Goal: Information Seeking & Learning: Learn about a topic

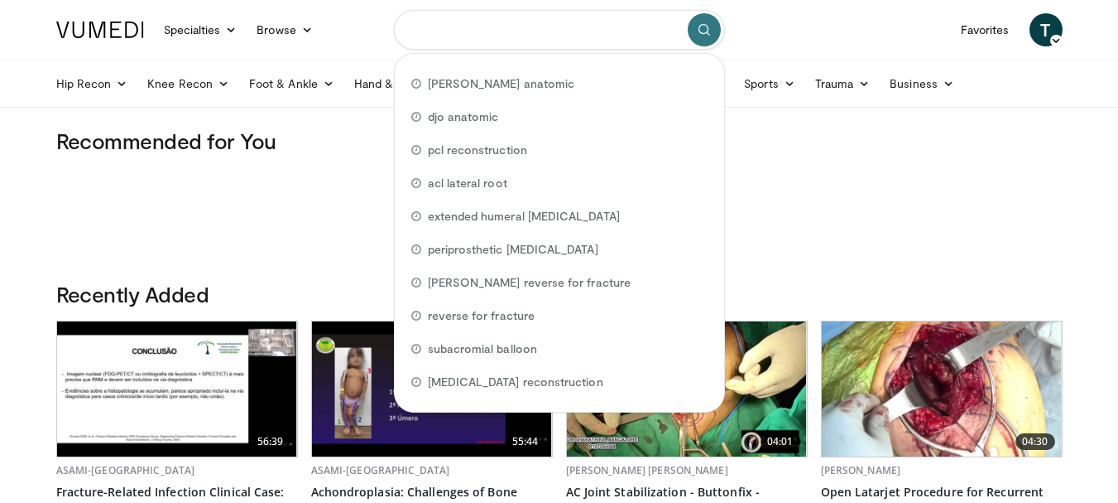
click at [568, 48] on input "Search topics, interventions" at bounding box center [559, 30] width 331 height 40
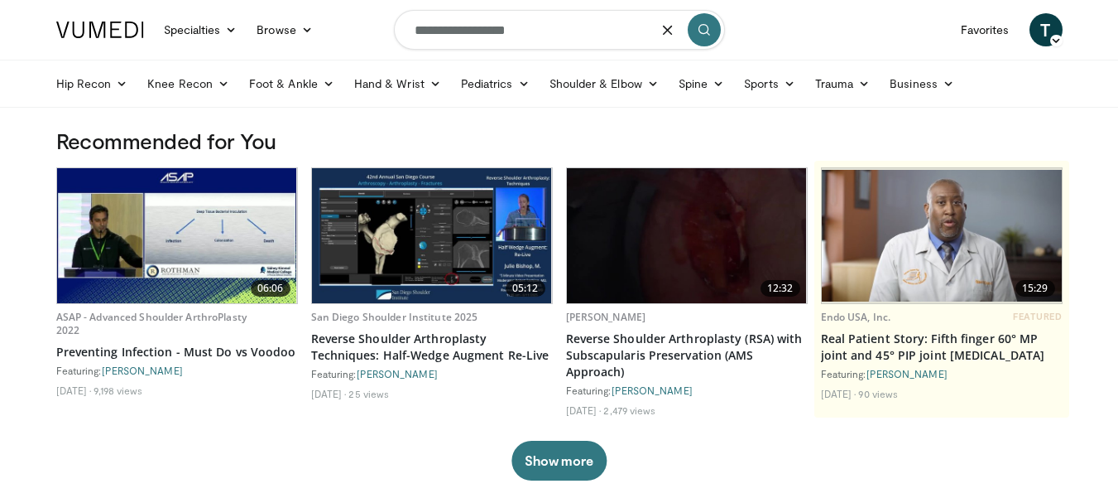
type input "**********"
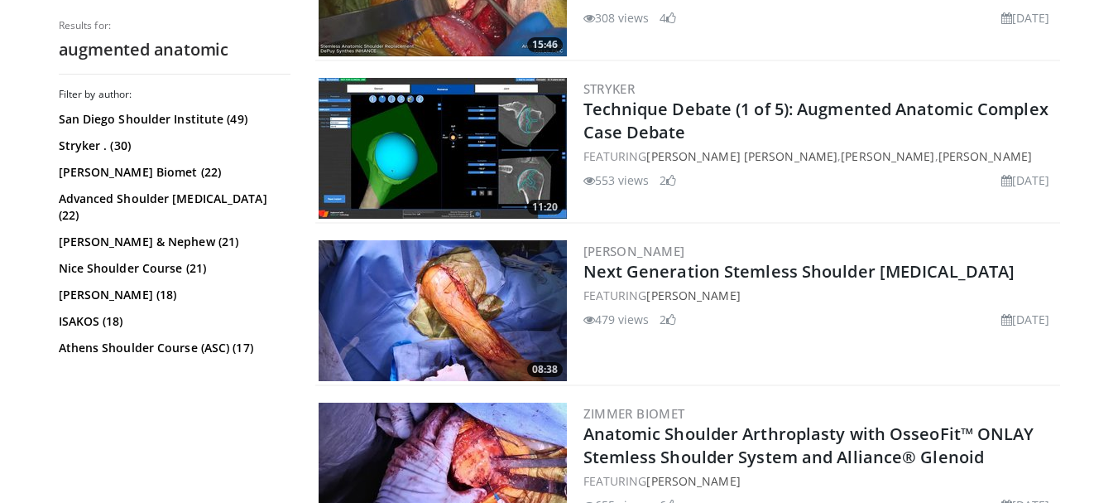
scroll to position [1573, 0]
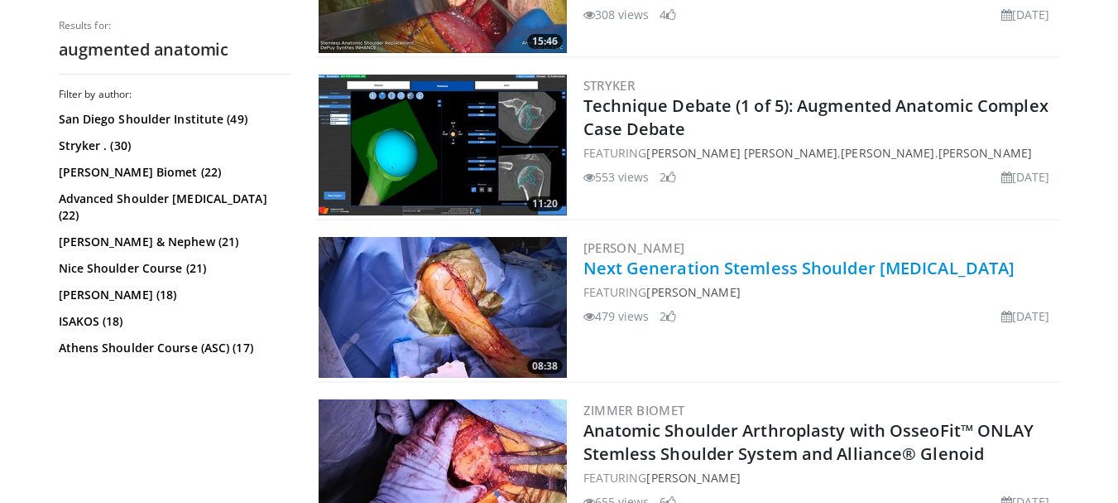
click at [760, 275] on link "Next Generation Stemless Shoulder [MEDICAL_DATA]" at bounding box center [800, 268] width 432 height 22
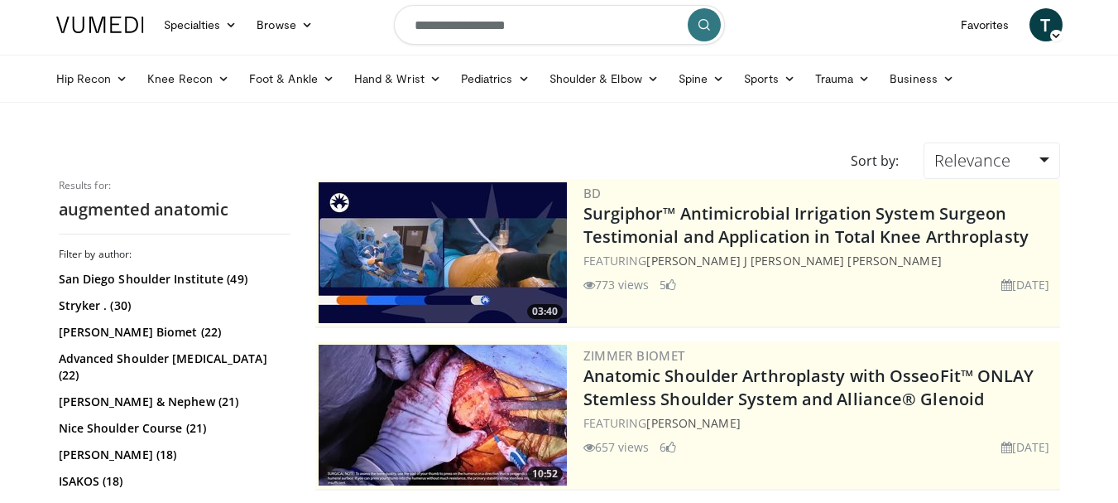
scroll to position [0, 0]
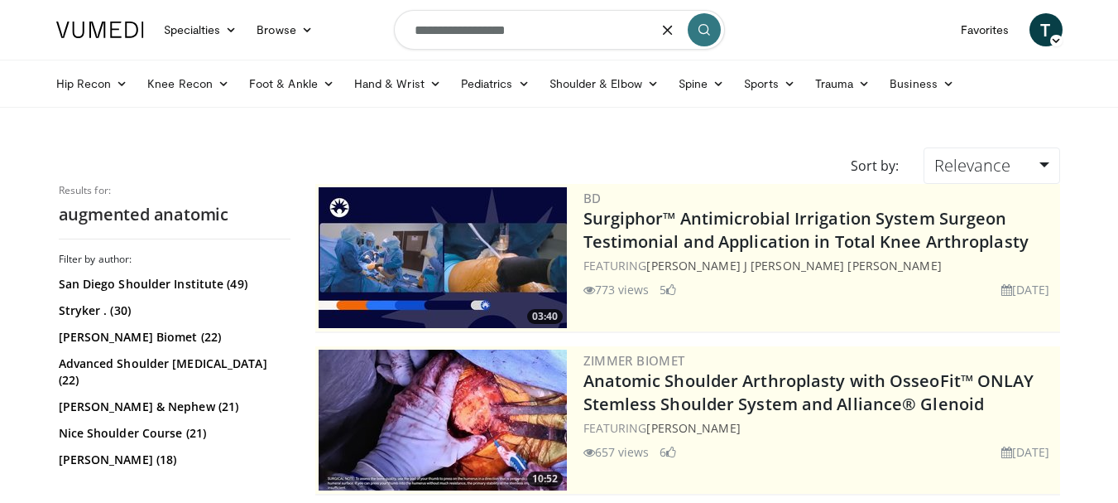
drag, startPoint x: 560, startPoint y: 34, endPoint x: 352, endPoint y: 60, distance: 210.3
click at [352, 57] on nav "Specialties Adult & Family Medicine Allergy, Asthma, Immunology Anesthesiology …" at bounding box center [559, 30] width 1027 height 60
type input "**********"
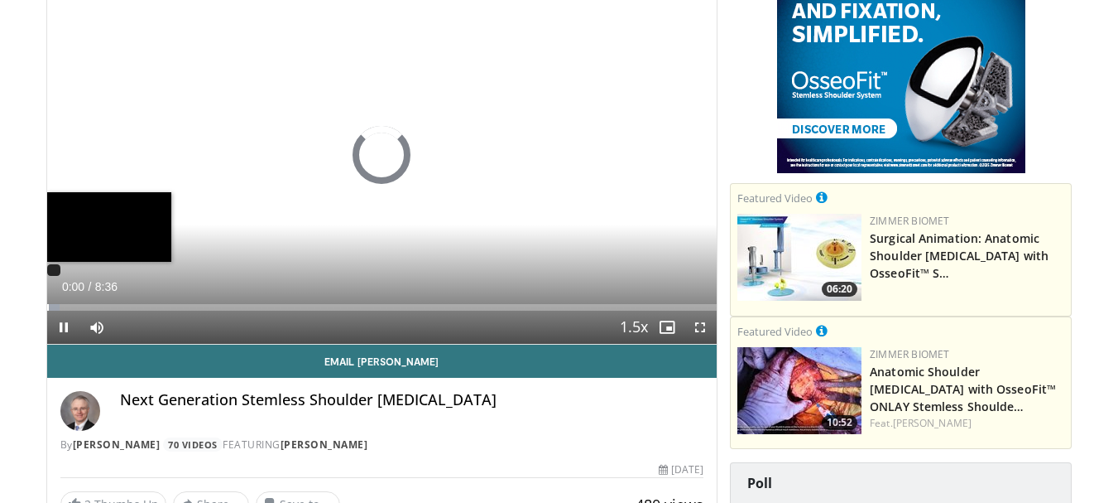
scroll to position [166, 0]
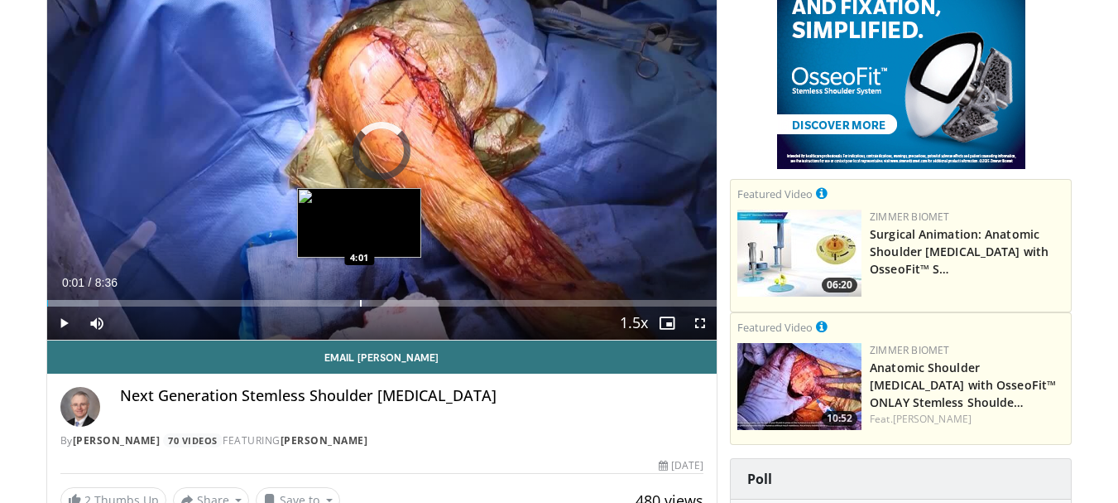
click at [359, 296] on div "Loaded : 7.71% 0:01 4:01" at bounding box center [382, 299] width 671 height 16
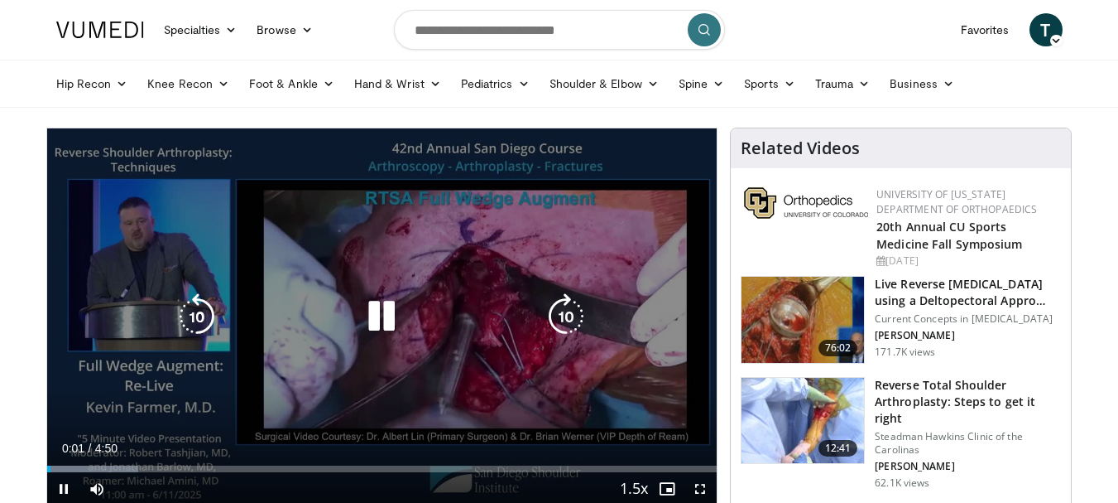
click at [293, 459] on div "Loaded : 13.64% 0:01 1:46" at bounding box center [382, 464] width 671 height 16
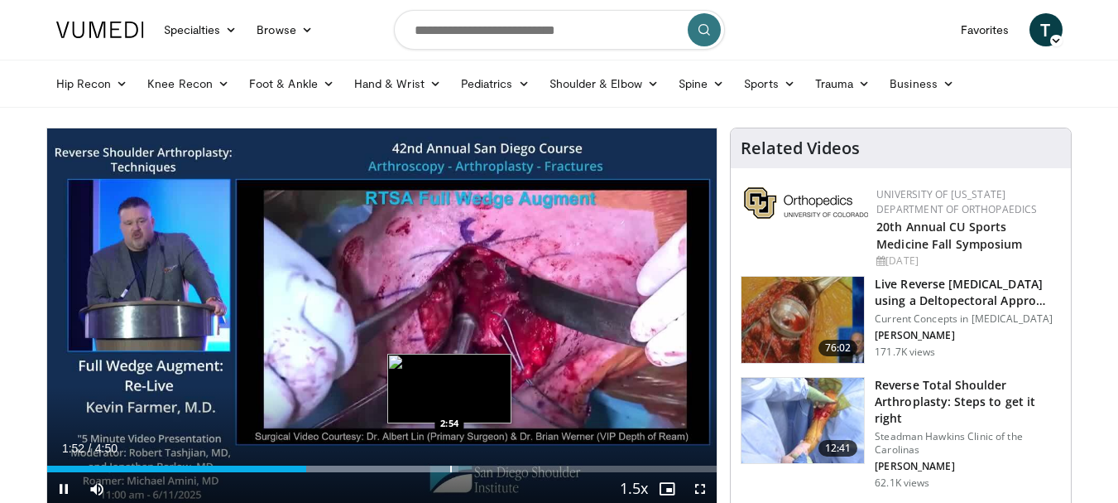
click at [450, 465] on div "Progress Bar" at bounding box center [451, 468] width 2 height 7
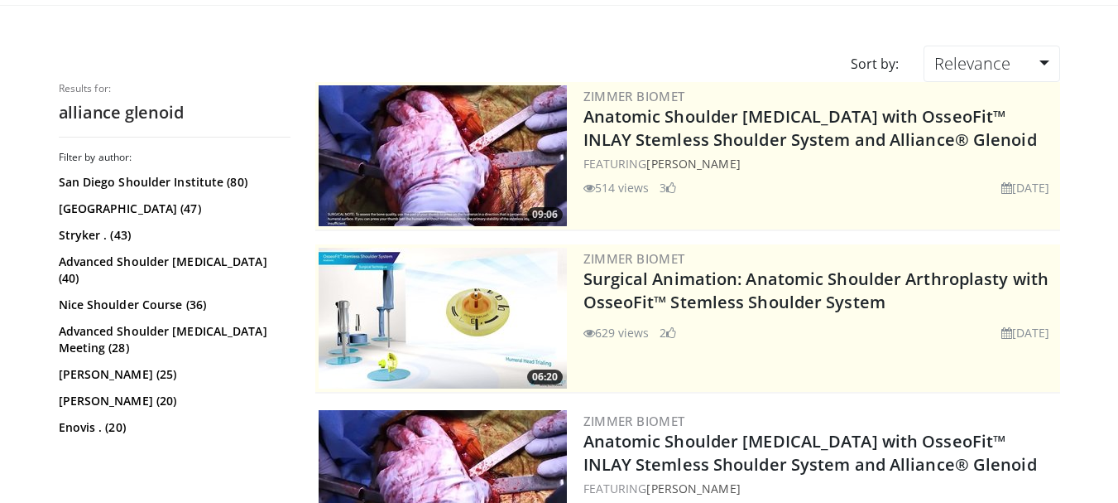
scroll to position [83, 0]
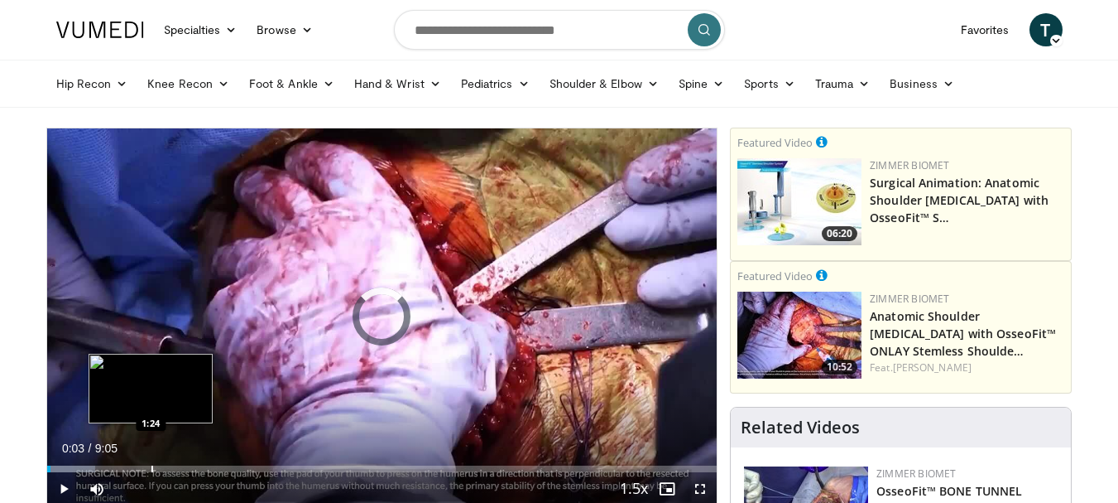
click at [151, 463] on div "Loaded : 7.26% 0:03 1:24" at bounding box center [382, 464] width 671 height 16
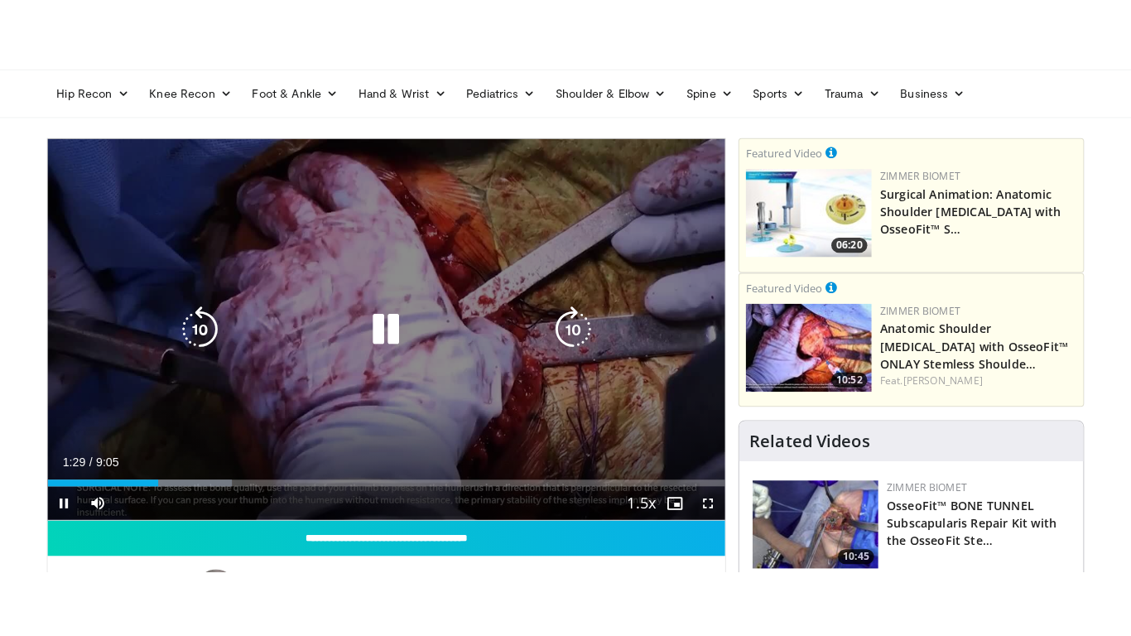
scroll to position [83, 0]
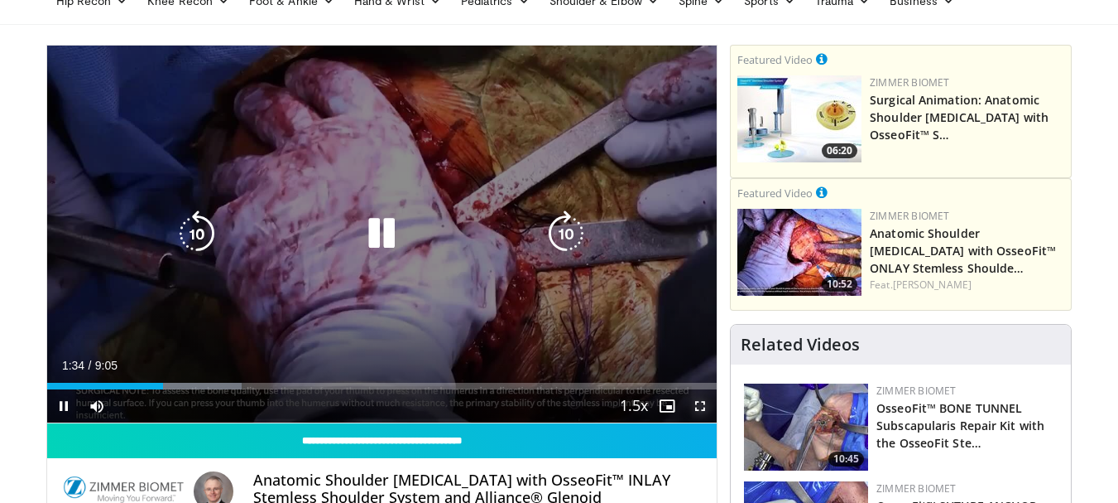
drag, startPoint x: 709, startPoint y: 406, endPoint x: 709, endPoint y: 507, distance: 101.0
click at [709, 406] on span "Video Player" at bounding box center [700, 405] width 33 height 33
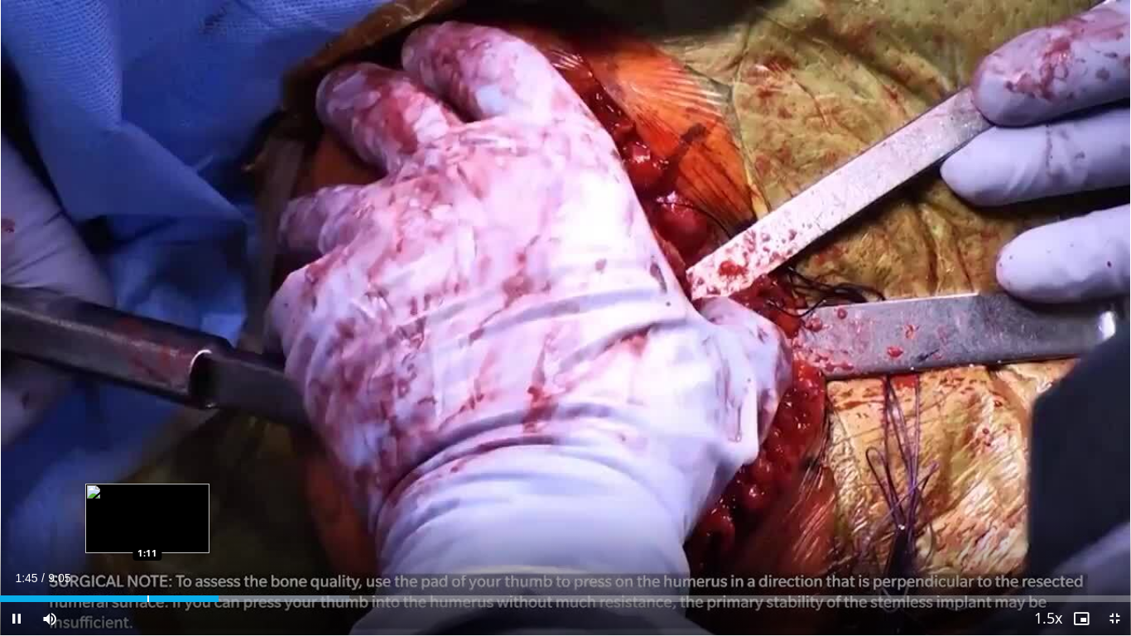
click at [148, 502] on div "Progress Bar" at bounding box center [148, 598] width 2 height 7
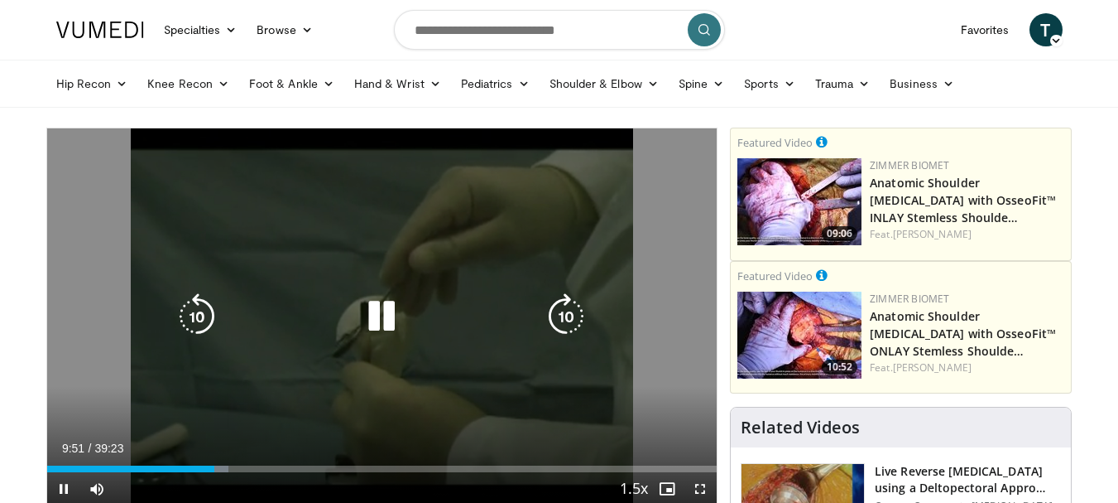
click at [318, 302] on div "Video Player" at bounding box center [381, 316] width 402 height 33
click at [388, 311] on icon "Video Player" at bounding box center [381, 316] width 46 height 46
